Goal: Task Accomplishment & Management: Use online tool/utility

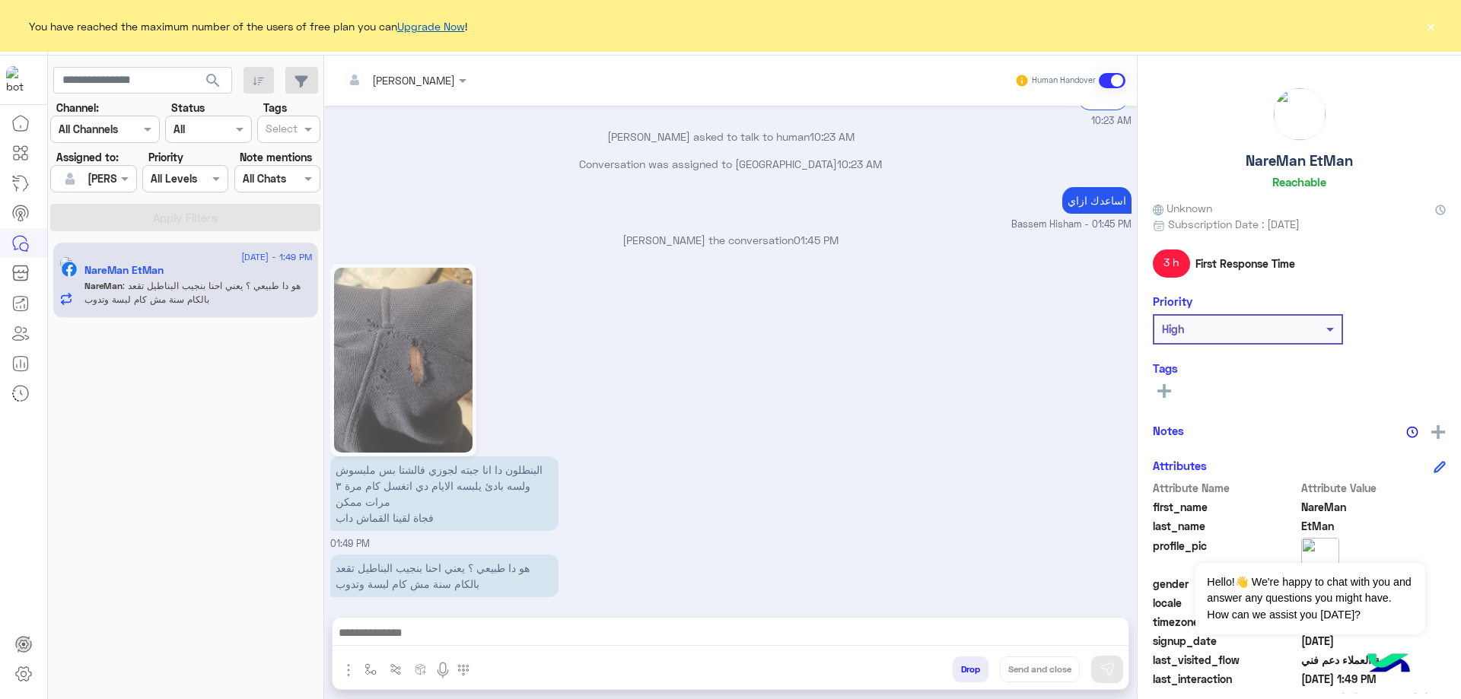
click at [462, 30] on link "Upgrade Now" at bounding box center [431, 26] width 68 height 13
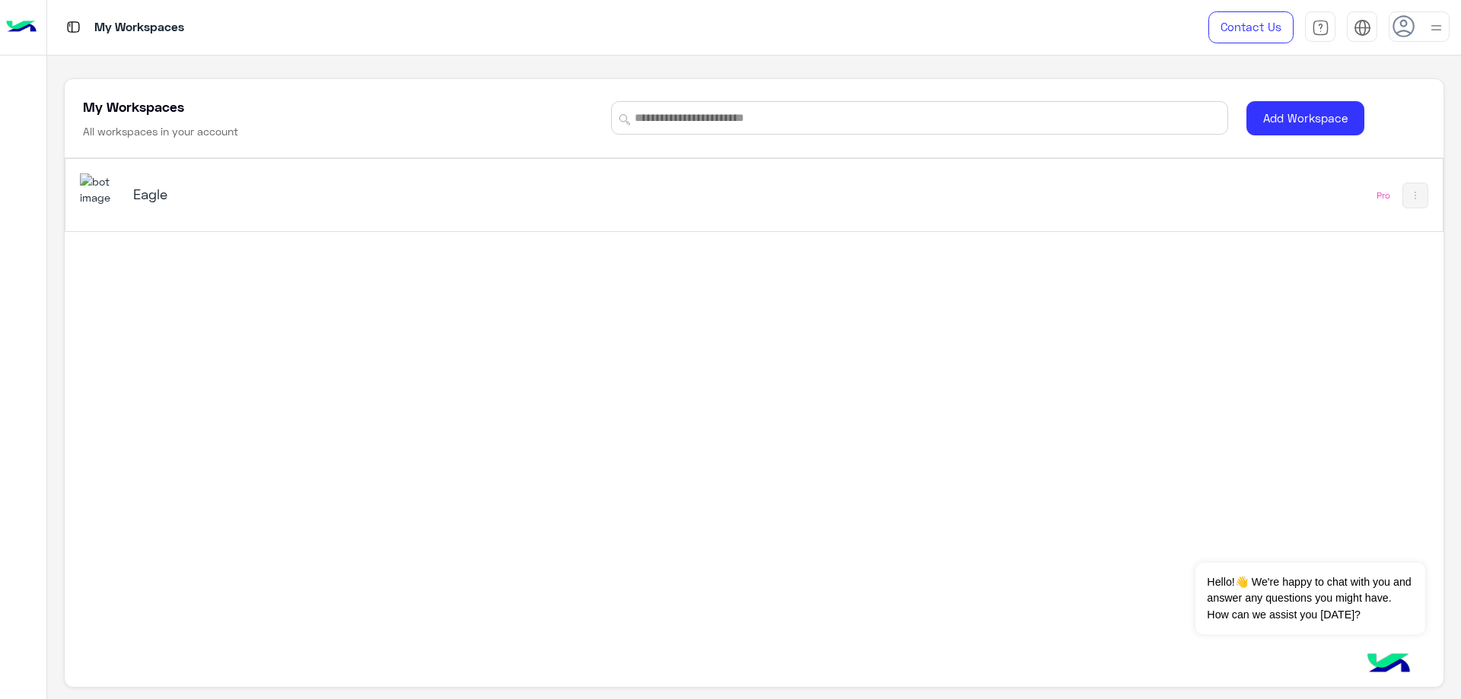
click at [337, 205] on div "Eagle" at bounding box center [375, 195] width 485 height 21
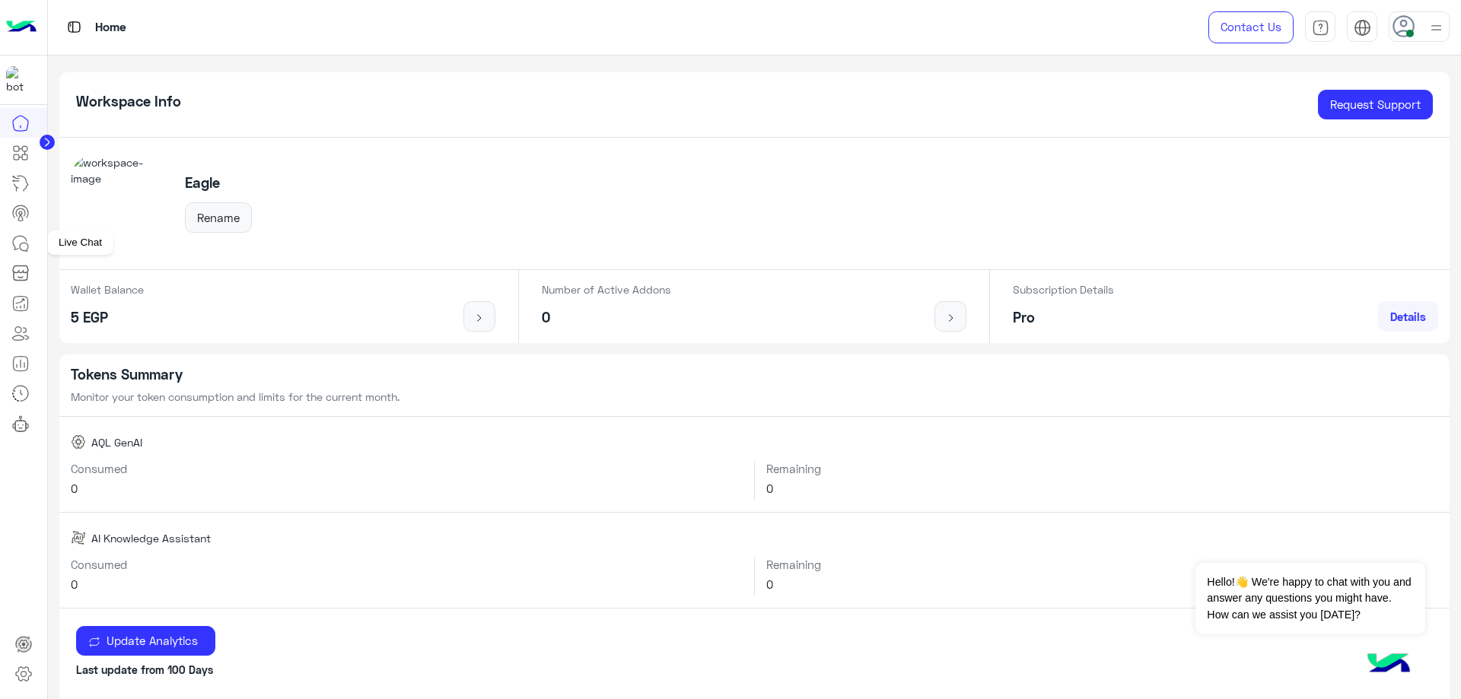
click at [14, 254] on link at bounding box center [20, 243] width 41 height 30
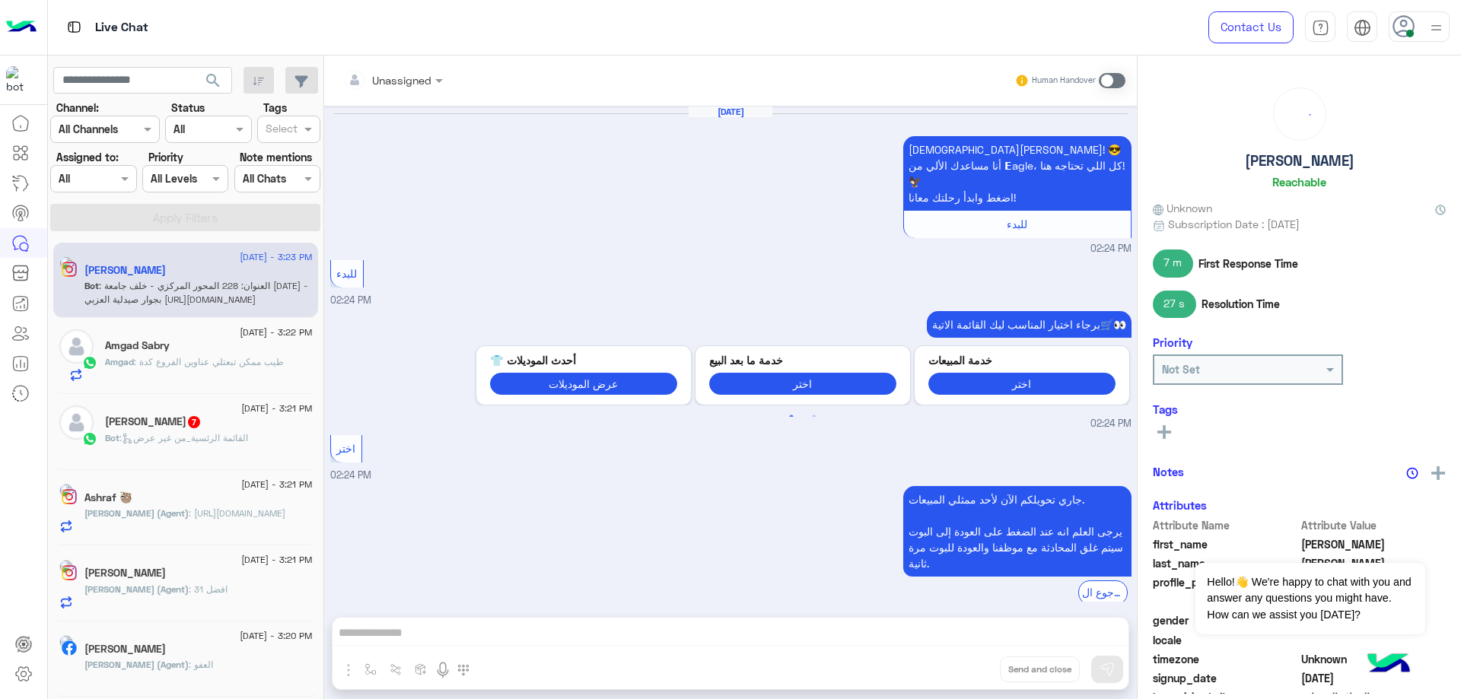
scroll to position [1022, 0]
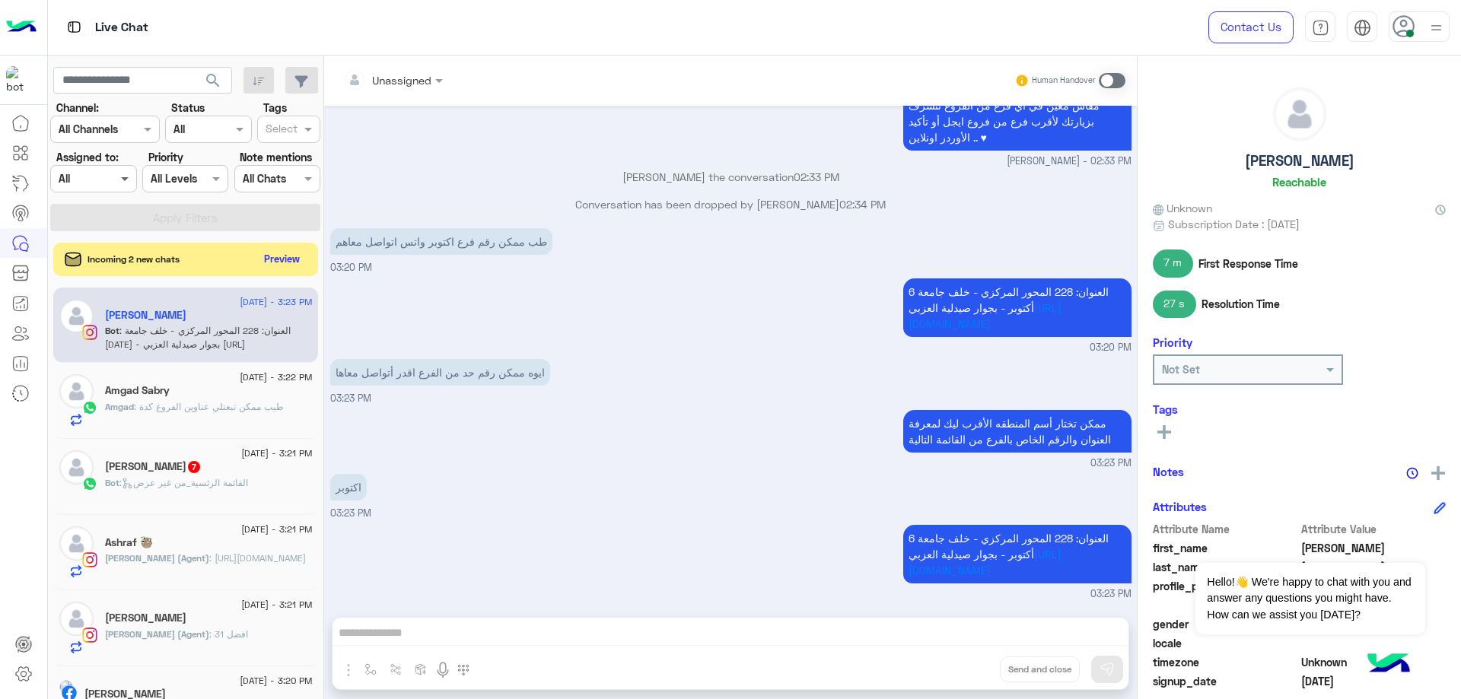
click at [119, 175] on span at bounding box center [126, 178] width 19 height 16
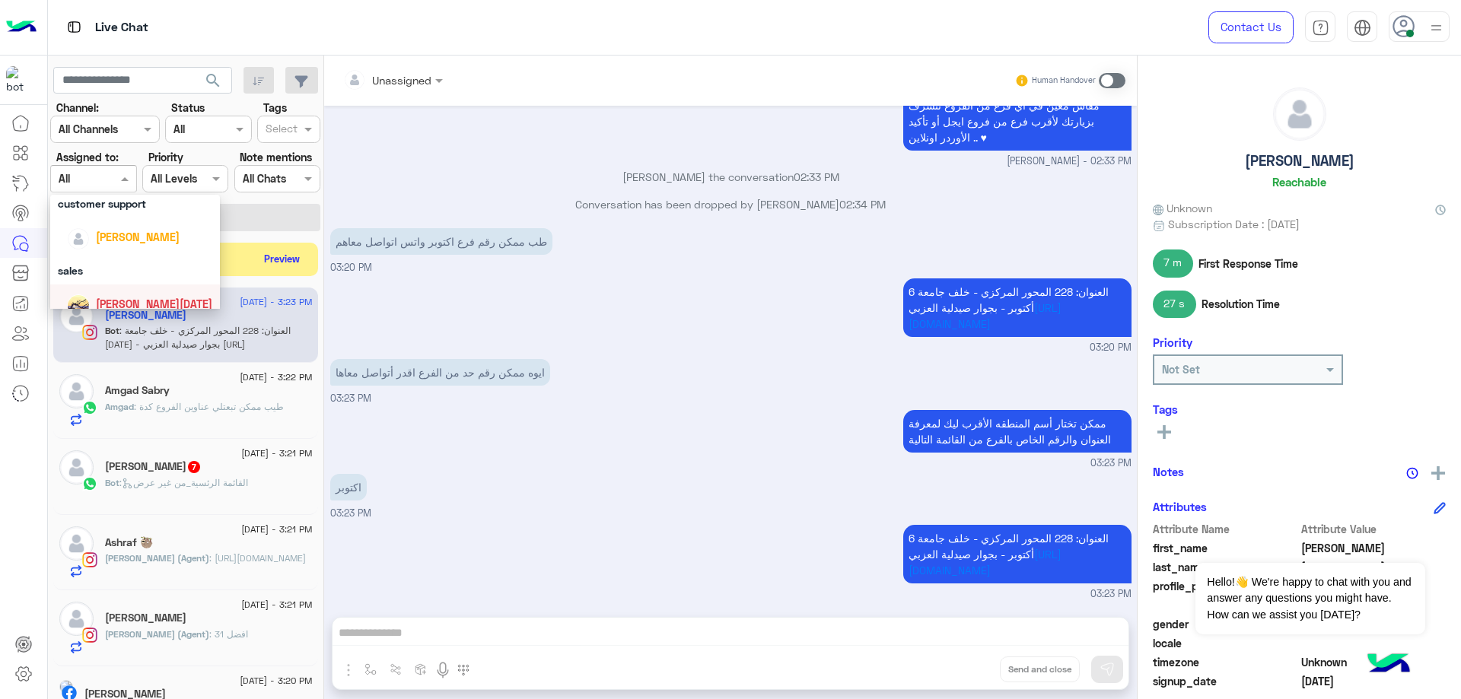
scroll to position [49, 0]
click at [130, 257] on span "[PERSON_NAME]" at bounding box center [138, 259] width 84 height 13
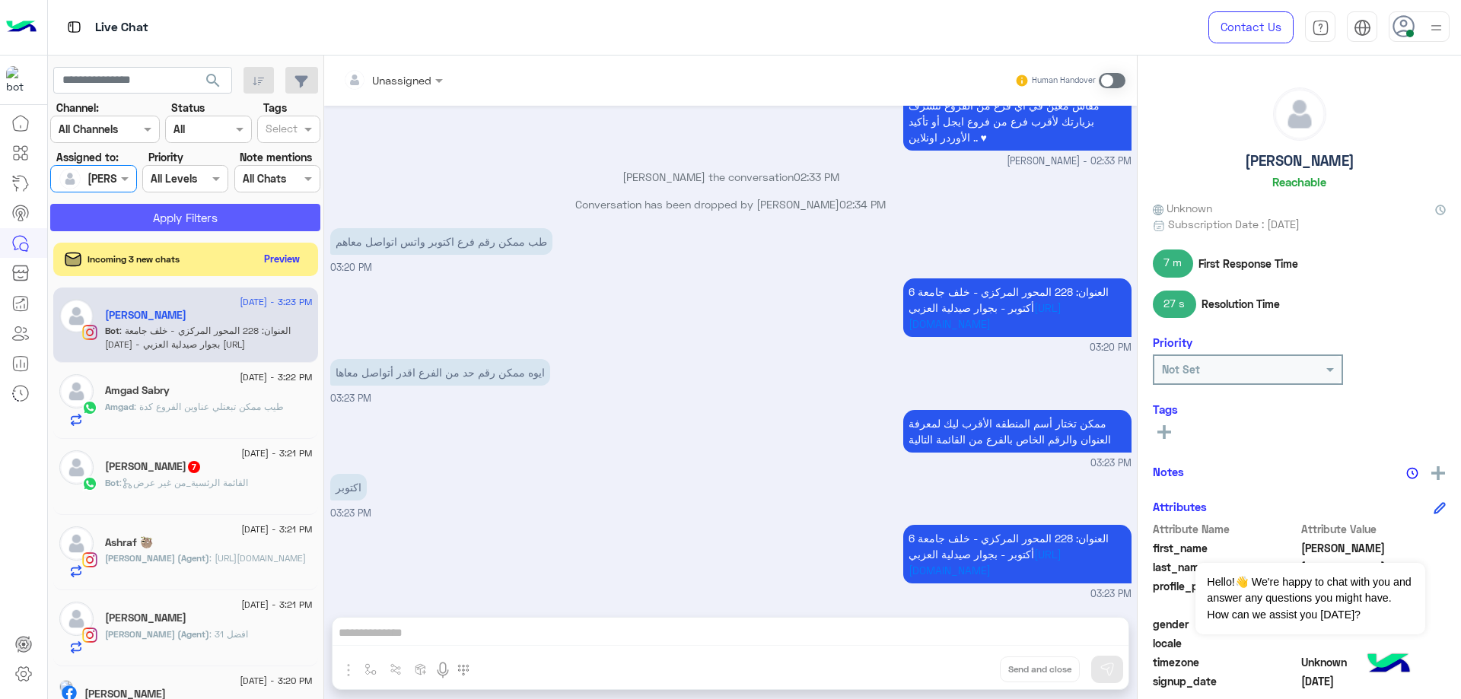
click at [196, 218] on button "Apply Filters" at bounding box center [185, 217] width 270 height 27
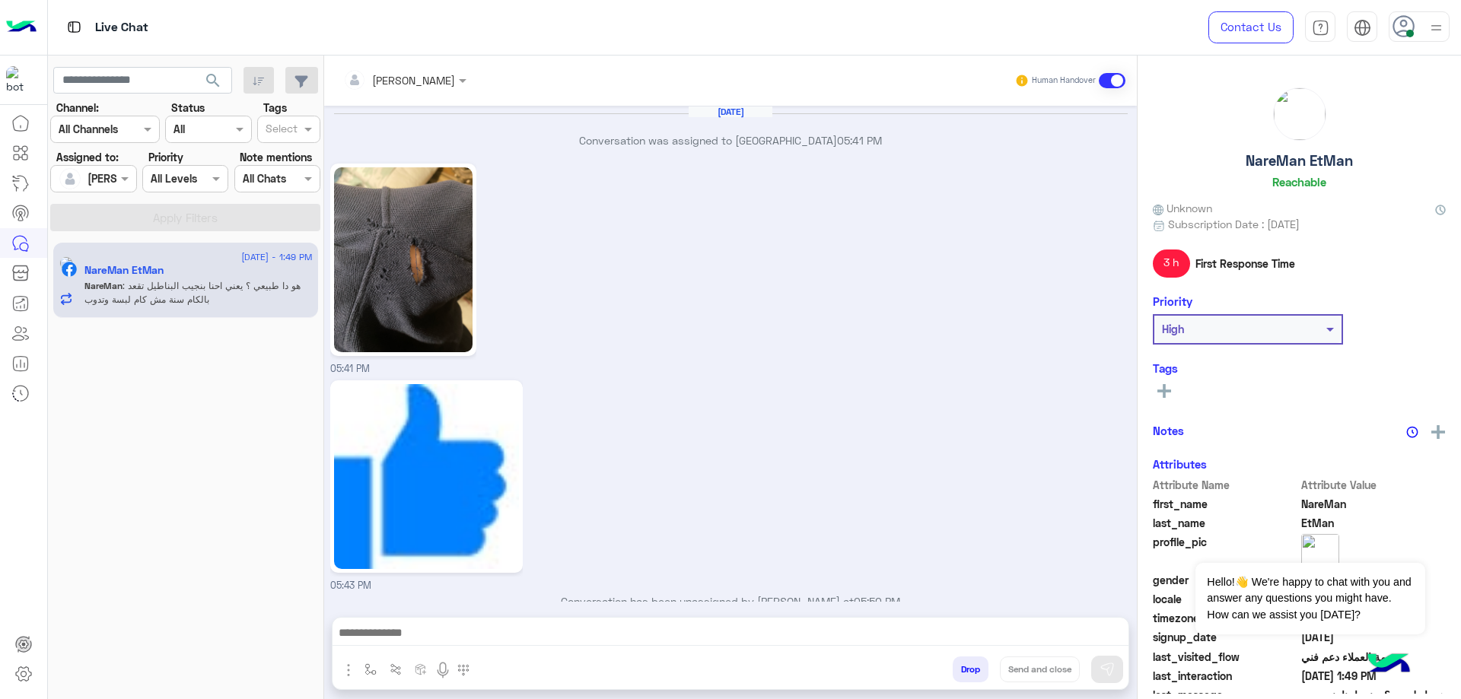
scroll to position [1254, 0]
